Goal: Complete application form: Complete application form

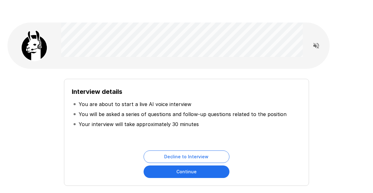
scroll to position [21, 0]
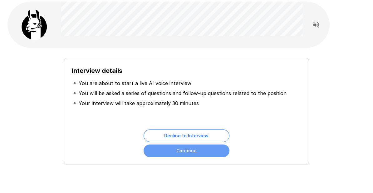
click at [186, 153] on button "Continue" at bounding box center [187, 150] width 86 height 13
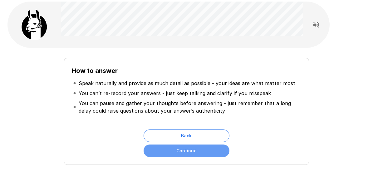
click at [186, 153] on button "Continue" at bounding box center [187, 150] width 86 height 13
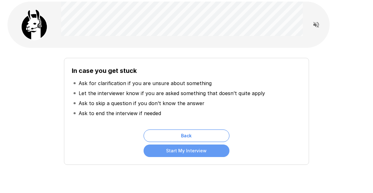
click at [186, 153] on button "Start My Interview" at bounding box center [187, 150] width 86 height 13
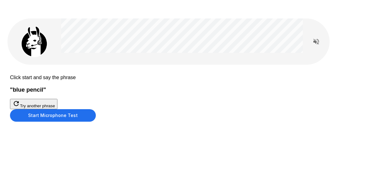
click at [96, 122] on button "Start Microphone Test" at bounding box center [53, 115] width 86 height 13
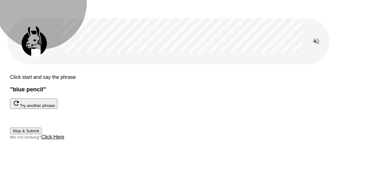
click at [42, 134] on button "Stop & Submit" at bounding box center [26, 131] width 32 height 7
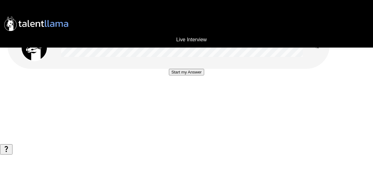
click at [189, 75] on button "Start my Answer" at bounding box center [186, 72] width 35 height 7
click at [183, 94] on button "Stop & Submit" at bounding box center [187, 91] width 32 height 7
click at [183, 75] on button "Start my Answer" at bounding box center [186, 72] width 35 height 7
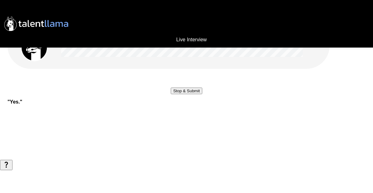
click at [183, 94] on button "Stop & Submit" at bounding box center [187, 91] width 32 height 7
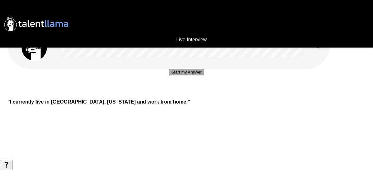
click at [181, 75] on button "Start my Answer" at bounding box center [186, 72] width 35 height 7
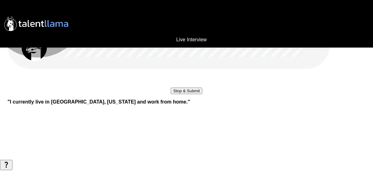
click at [181, 94] on button "Stop & Submit" at bounding box center [187, 91] width 32 height 7
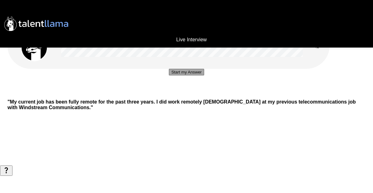
click at [184, 75] on button "Start my Answer" at bounding box center [186, 72] width 35 height 7
click at [184, 94] on button "Stop & Submit" at bounding box center [187, 91] width 32 height 7
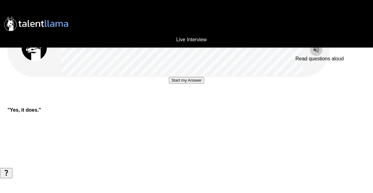
click at [315, 50] on icon "Read questions aloud" at bounding box center [317, 50] width 6 height 6
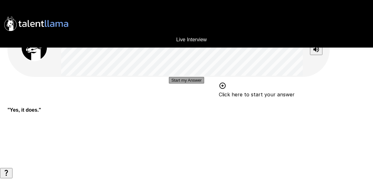
click at [180, 83] on button "Start my Answer" at bounding box center [186, 80] width 35 height 7
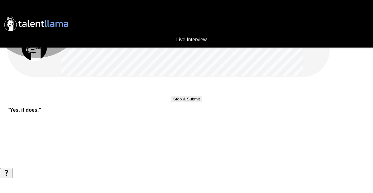
click at [180, 102] on button "Stop & Submit" at bounding box center [187, 99] width 32 height 7
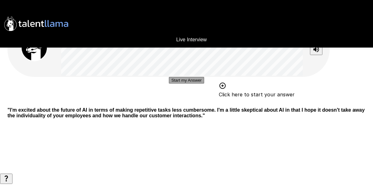
click at [186, 83] on button "Start my Answer" at bounding box center [186, 80] width 35 height 7
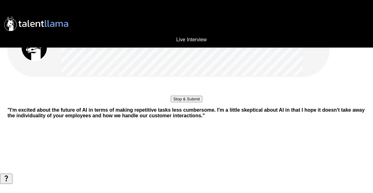
click at [186, 102] on button "Stop & Submit" at bounding box center [187, 99] width 32 height 7
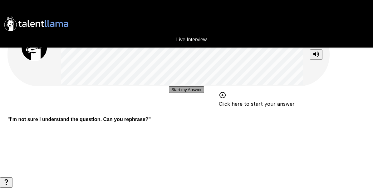
click at [180, 93] on button "Start my Answer" at bounding box center [186, 89] width 35 height 7
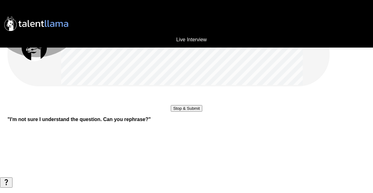
click at [180, 112] on button "Stop & Submit" at bounding box center [187, 108] width 32 height 7
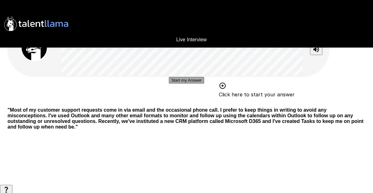
click at [184, 83] on button "Start my Answer" at bounding box center [186, 80] width 35 height 7
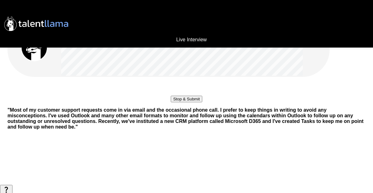
click at [184, 102] on button "Stop & Submit" at bounding box center [187, 99] width 32 height 7
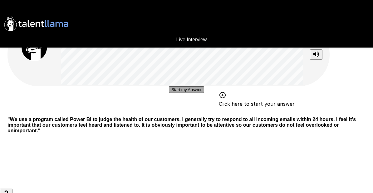
click at [186, 93] on button "Start my Answer" at bounding box center [186, 89] width 35 height 7
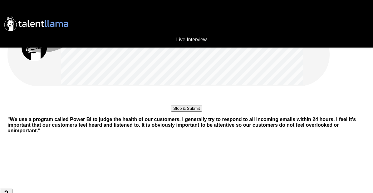
click at [186, 112] on button "Stop & Submit" at bounding box center [187, 108] width 32 height 7
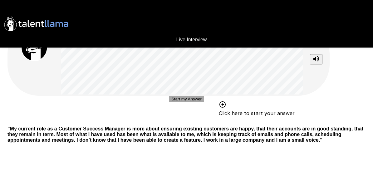
click at [184, 102] on button "Start my Answer" at bounding box center [186, 99] width 35 height 7
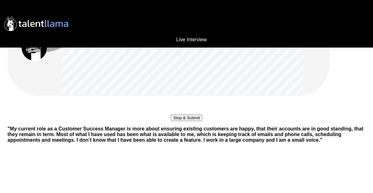
click at [184, 121] on button "Stop & Submit" at bounding box center [187, 117] width 32 height 7
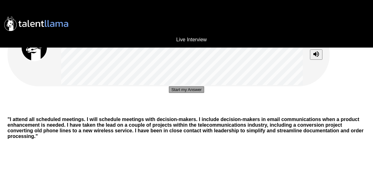
click at [183, 93] on button "Start my Answer" at bounding box center [186, 89] width 35 height 7
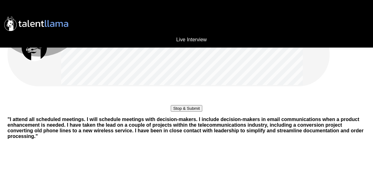
click at [183, 112] on button "Stop & Submit" at bounding box center [187, 108] width 32 height 7
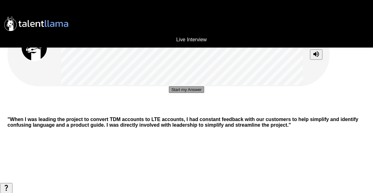
click at [183, 93] on button "Start my Answer" at bounding box center [186, 89] width 35 height 7
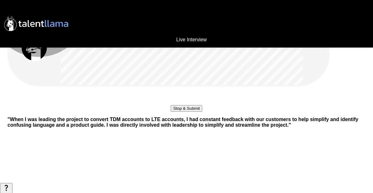
click at [183, 112] on button "Stop & Submit" at bounding box center [187, 108] width 32 height 7
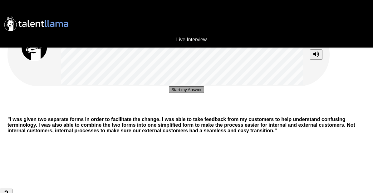
click at [182, 93] on button "Start my Answer" at bounding box center [186, 89] width 35 height 7
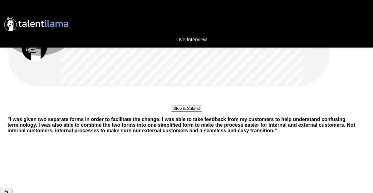
click at [182, 112] on button "Stop & Submit" at bounding box center [187, 108] width 32 height 7
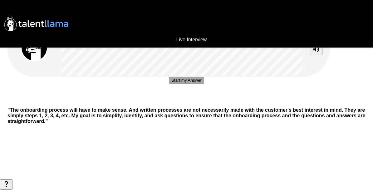
click at [184, 83] on button "Start my Answer" at bounding box center [186, 80] width 35 height 7
click at [184, 102] on button "Stop & Submit" at bounding box center [187, 99] width 32 height 7
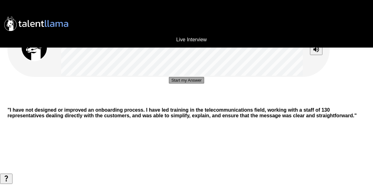
click at [183, 83] on button "Start my Answer" at bounding box center [186, 80] width 35 height 7
click at [183, 102] on button "Stop & Submit" at bounding box center [187, 99] width 32 height 7
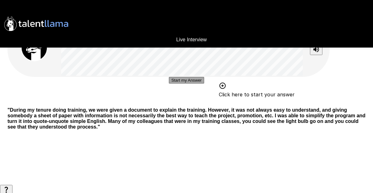
click at [186, 83] on button "Start my Answer" at bounding box center [186, 80] width 35 height 7
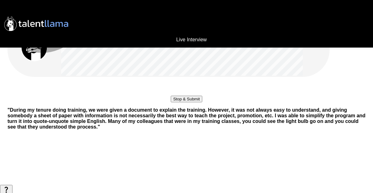
click at [186, 102] on button "Stop & Submit" at bounding box center [187, 99] width 32 height 7
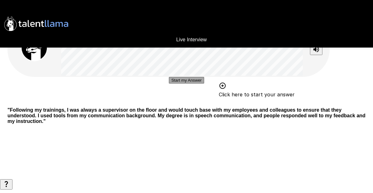
click at [185, 83] on button "Start my Answer" at bounding box center [186, 80] width 35 height 7
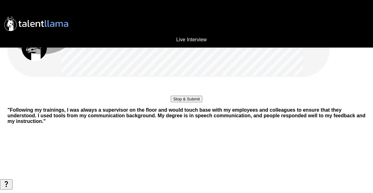
click at [185, 102] on button "Stop & Submit" at bounding box center [187, 99] width 32 height 7
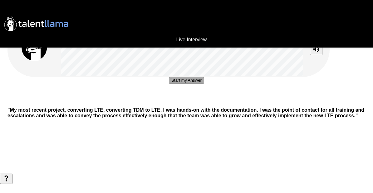
click at [183, 83] on button "Start my Answer" at bounding box center [186, 80] width 35 height 7
click at [183, 102] on button "Stop & Submit" at bounding box center [187, 99] width 32 height 7
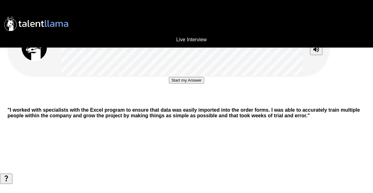
click at [183, 83] on button "Start my Answer" at bounding box center [186, 80] width 35 height 7
click at [183, 102] on button "Stop & Submit" at bounding box center [187, 99] width 32 height 7
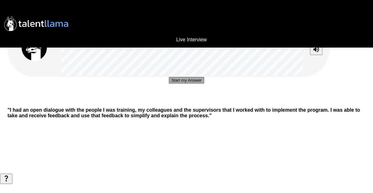
click at [183, 83] on button "Start my Answer" at bounding box center [186, 80] width 35 height 7
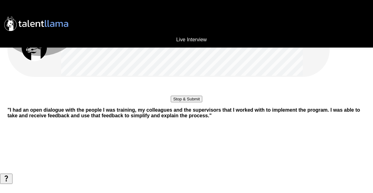
click at [183, 102] on button "Stop & Submit" at bounding box center [187, 99] width 32 height 7
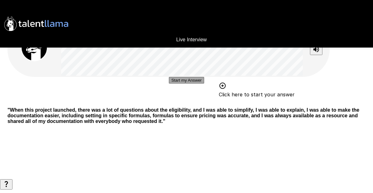
click at [184, 83] on button "Start my Answer" at bounding box center [186, 80] width 35 height 7
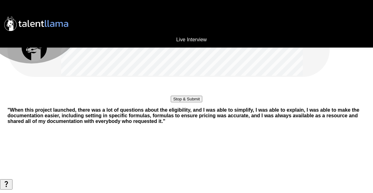
click at [175, 102] on button "Stop & Submit" at bounding box center [187, 99] width 32 height 7
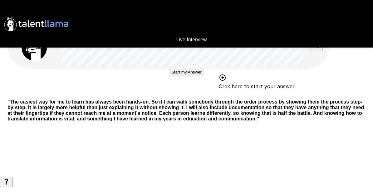
click at [185, 75] on button "Start my Answer" at bounding box center [186, 72] width 35 height 7
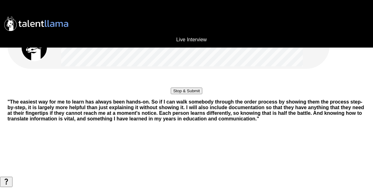
click at [185, 94] on button "Stop & Submit" at bounding box center [187, 91] width 32 height 7
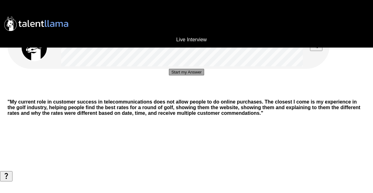
click at [185, 75] on button "Start my Answer" at bounding box center [186, 72] width 35 height 7
click at [183, 94] on button "Stop & Submit" at bounding box center [187, 91] width 32 height 7
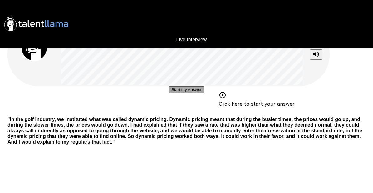
click at [184, 93] on button "Start my Answer" at bounding box center [186, 89] width 35 height 7
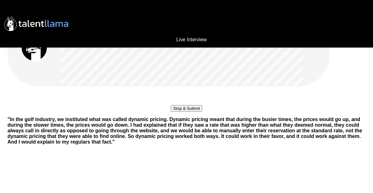
click at [184, 112] on button "Stop & Submit" at bounding box center [187, 108] width 32 height 7
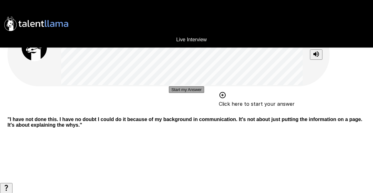
click at [184, 93] on button "Start my Answer" at bounding box center [186, 89] width 35 height 7
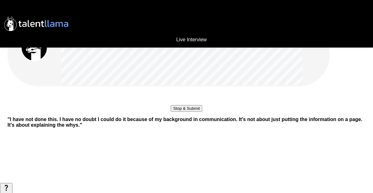
click at [184, 112] on button "Stop & Submit" at bounding box center [187, 108] width 32 height 7
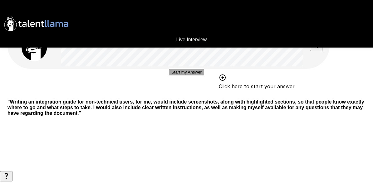
click at [183, 75] on button "Start my Answer" at bounding box center [186, 72] width 35 height 7
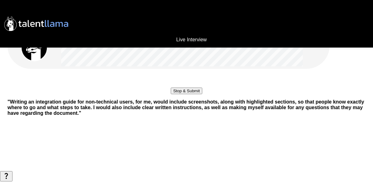
click at [183, 94] on button "Stop & Submit" at bounding box center [187, 91] width 32 height 7
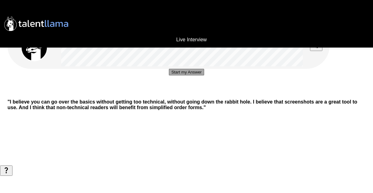
click at [183, 75] on button "Start my Answer" at bounding box center [186, 72] width 35 height 7
click at [183, 94] on button "Stop & Submit" at bounding box center [187, 91] width 32 height 7
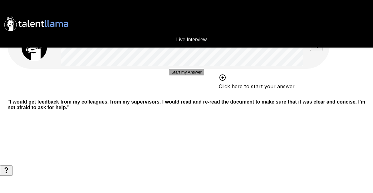
click at [188, 75] on button "Start my Answer" at bounding box center [186, 72] width 35 height 7
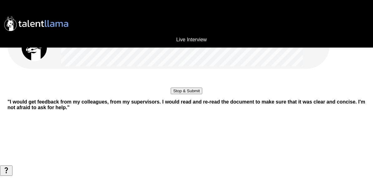
click at [188, 94] on button "Stop & Submit" at bounding box center [187, 91] width 32 height 7
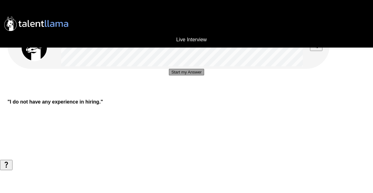
click at [188, 75] on button "Start my Answer" at bounding box center [186, 72] width 35 height 7
click at [188, 94] on button "Stop & Submit" at bounding box center [187, 91] width 32 height 7
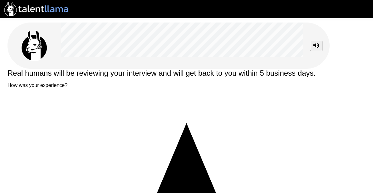
type textarea "*"
